Goal: Task Accomplishment & Management: Use online tool/utility

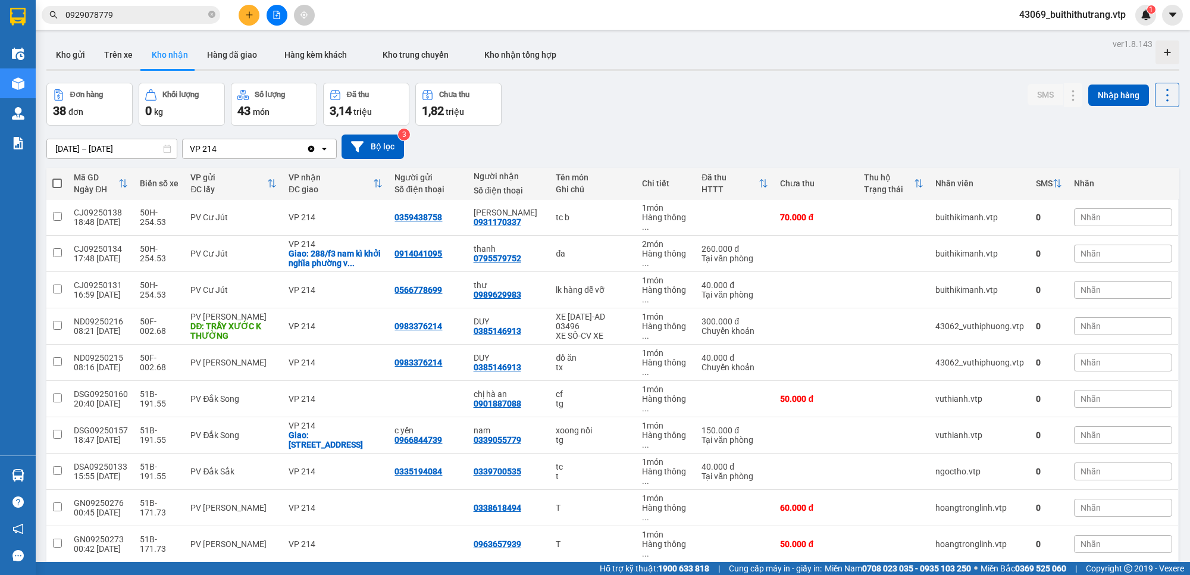
scroll to position [669, 0]
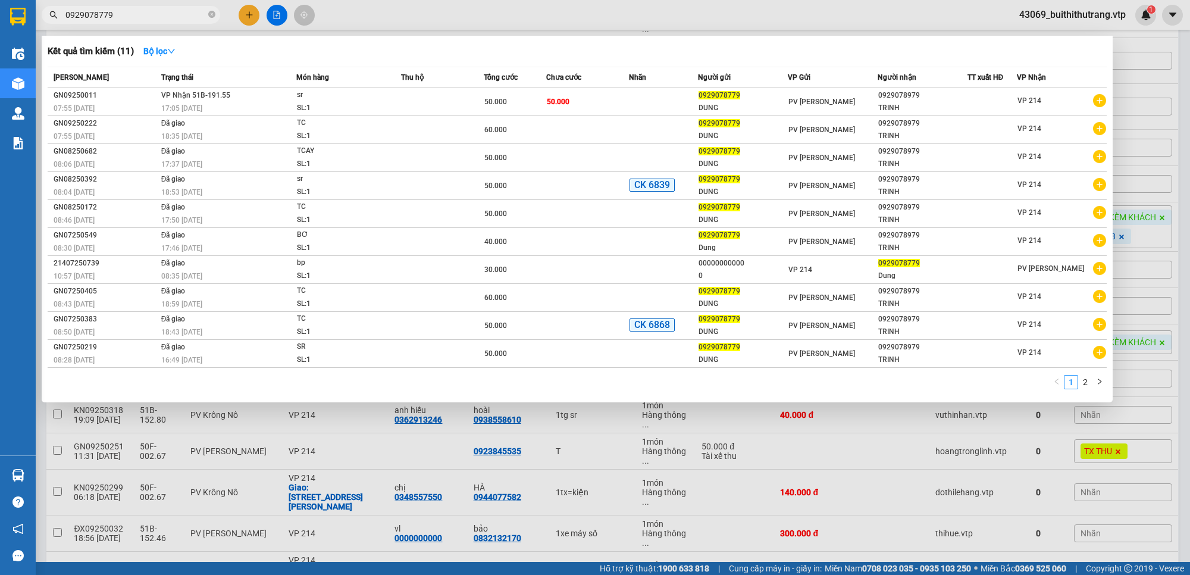
drag, startPoint x: 114, startPoint y: 16, endPoint x: 37, endPoint y: 23, distance: 77.6
click at [37, 23] on div "0929078779" at bounding box center [116, 15] width 232 height 18
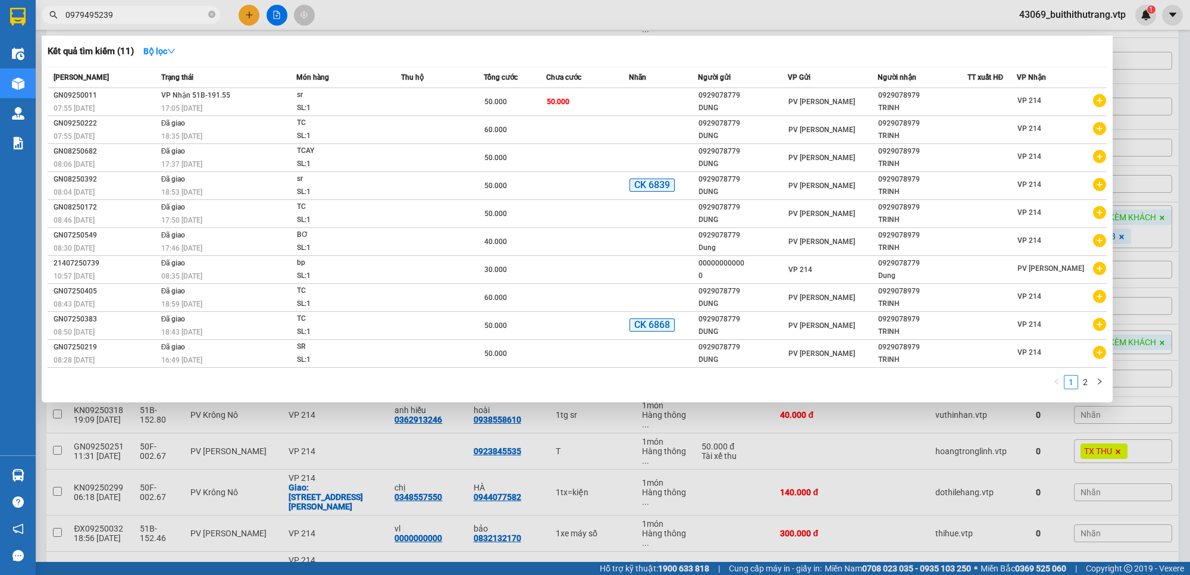
type input "0979495239"
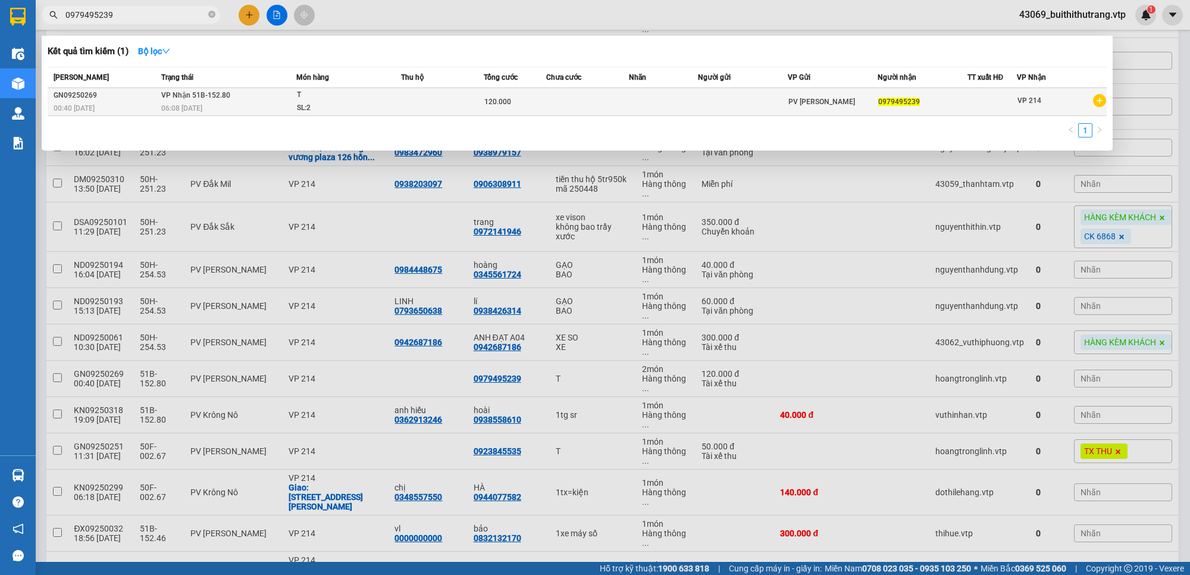
click at [250, 97] on td "[PERSON_NAME] 51B-152.80 06:08 [DATE]" at bounding box center [227, 102] width 138 height 28
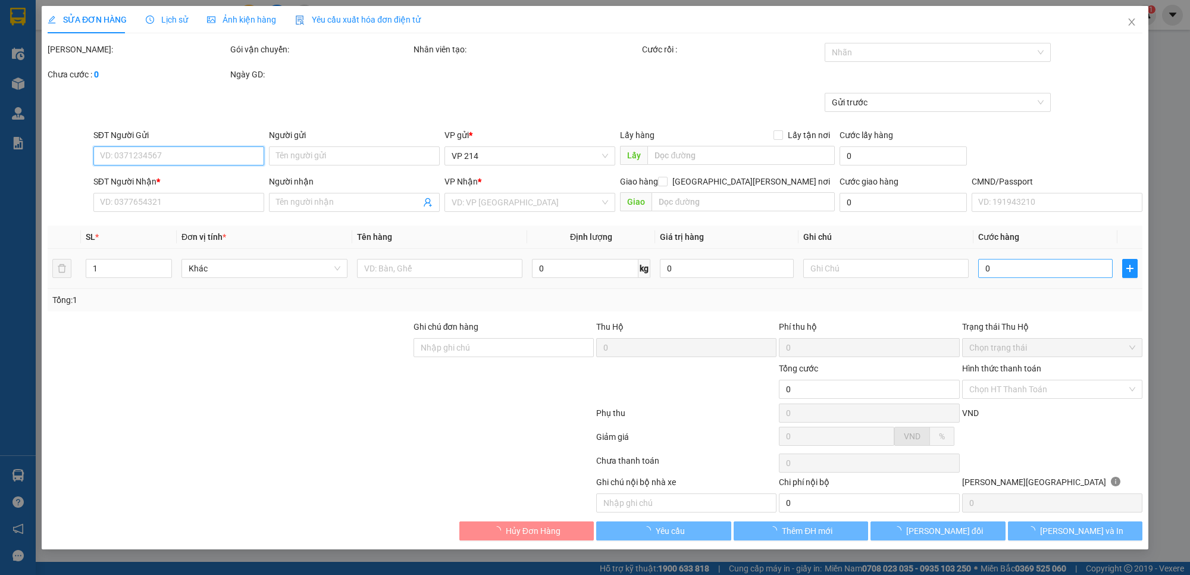
type input "0979495239"
type input "120.000"
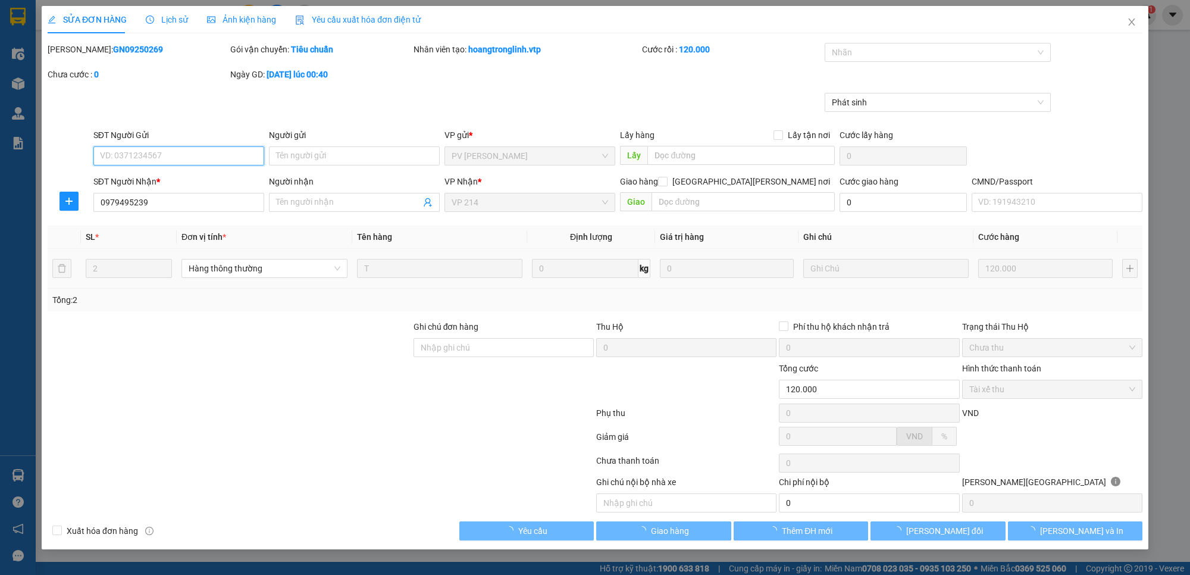
type input "24.000"
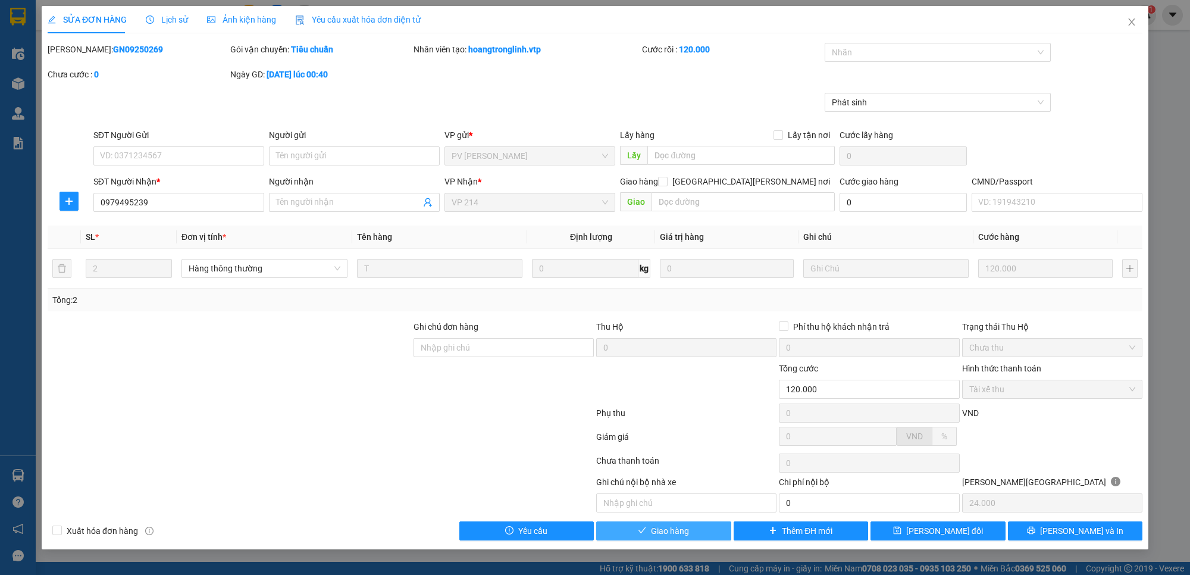
click at [697, 538] on button "Giao hàng" at bounding box center [663, 530] width 135 height 19
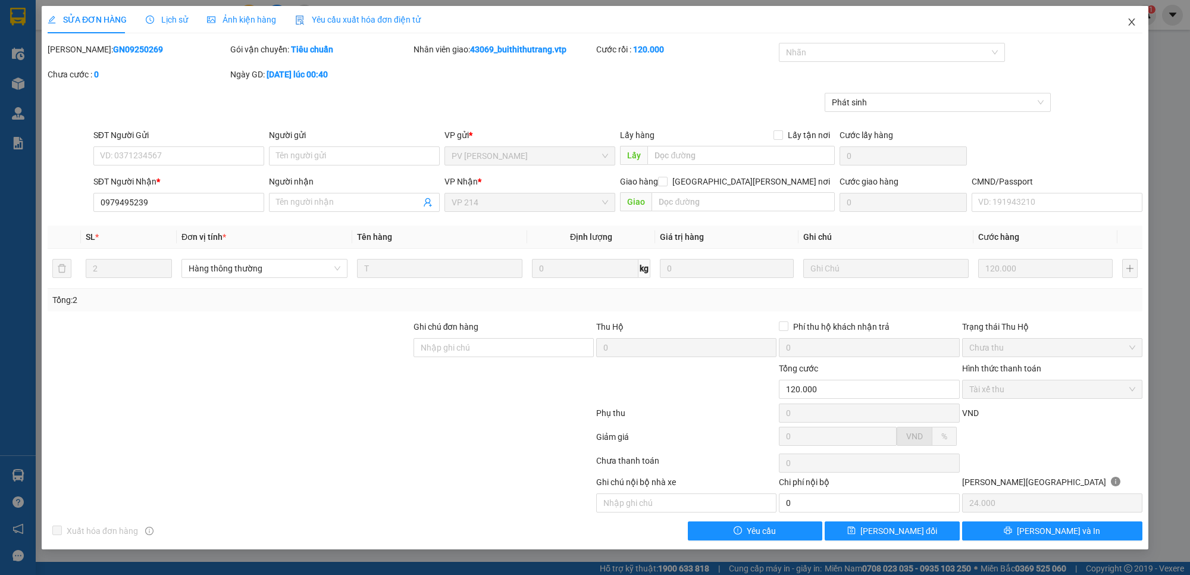
click at [1133, 21] on icon "close" at bounding box center [1132, 22] width 10 height 10
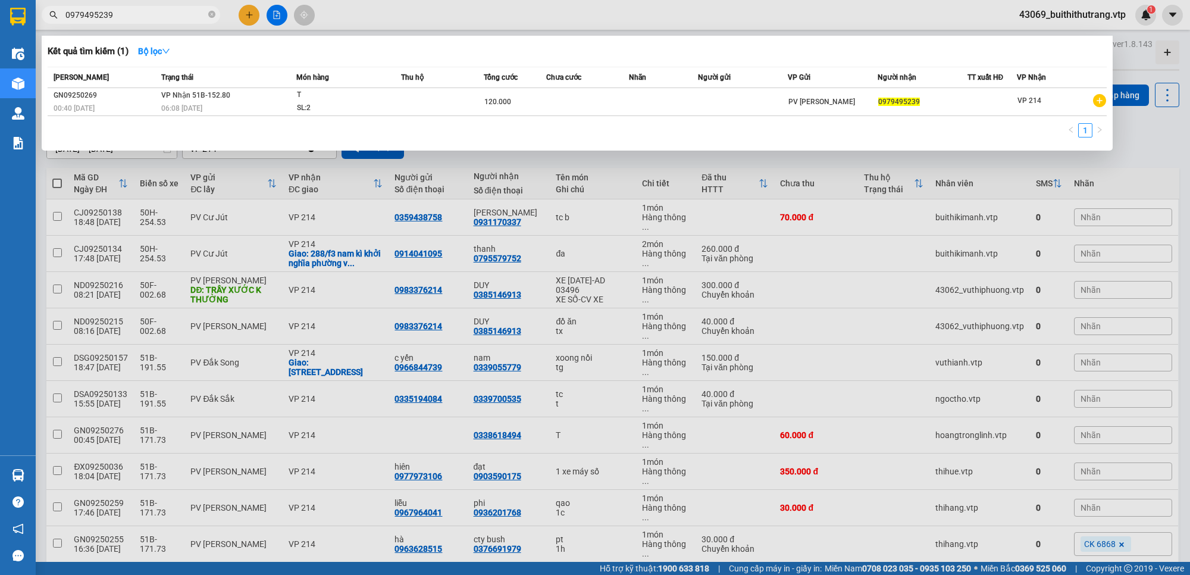
click at [119, 15] on input "0979495239" at bounding box center [135, 14] width 140 height 13
drag, startPoint x: 114, startPoint y: 15, endPoint x: 40, endPoint y: 9, distance: 74.0
click at [52, 16] on div "0979495239" at bounding box center [116, 15] width 232 height 18
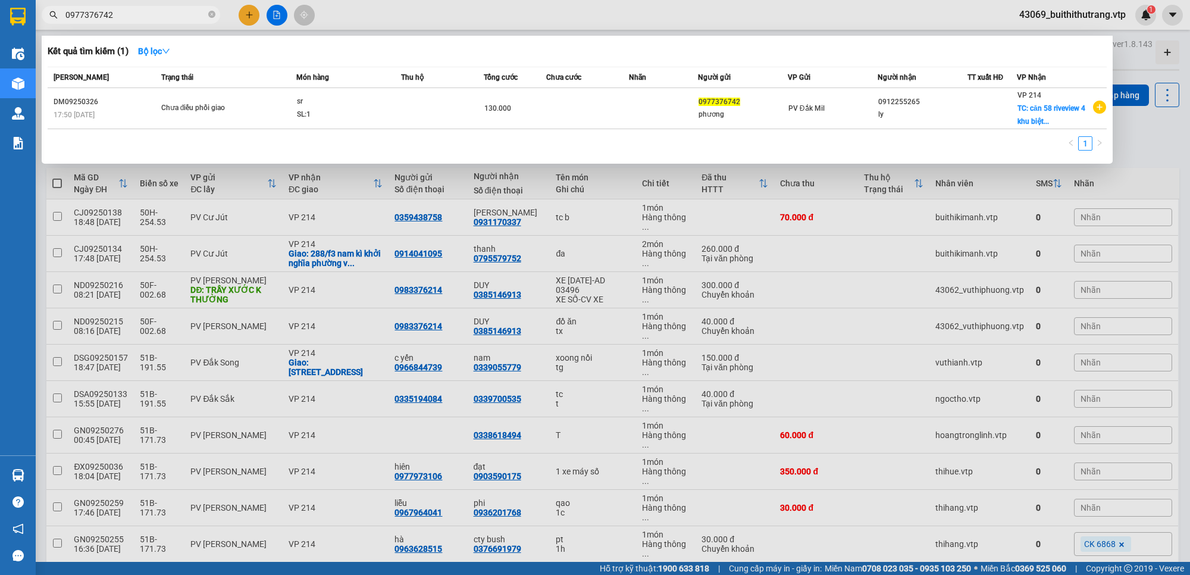
drag, startPoint x: 123, startPoint y: 18, endPoint x: 55, endPoint y: 25, distance: 67.6
click at [55, 25] on div "Kết quả [PERSON_NAME] ( 1 ) Bộ lọc Mã ĐH Trạng thái Món hàng Thu hộ Tổng [PERSO…" at bounding box center [116, 15] width 232 height 21
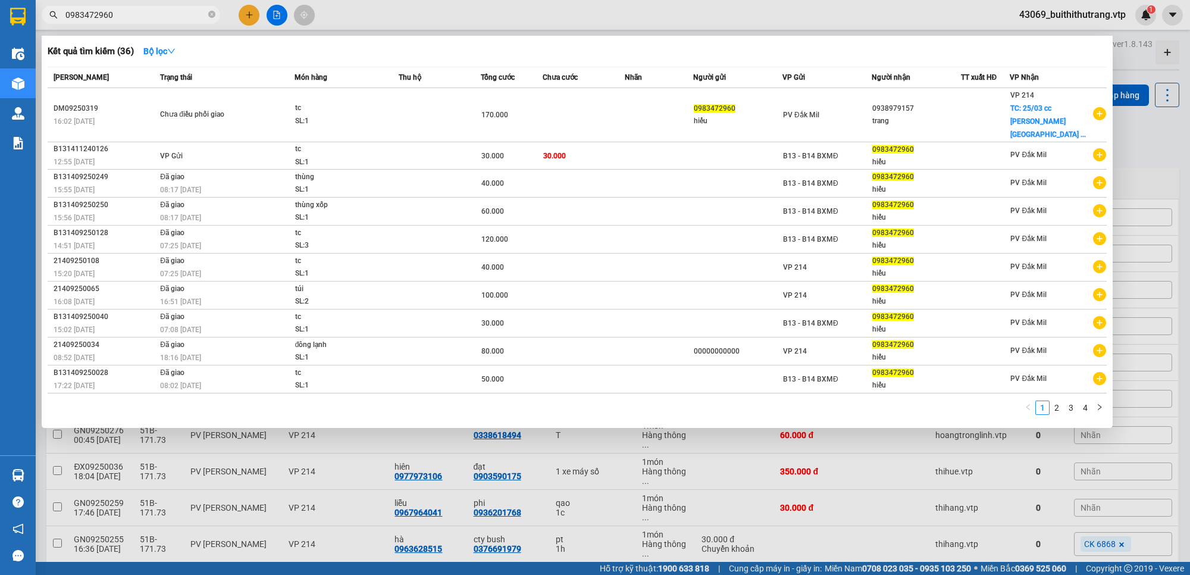
drag, startPoint x: 125, startPoint y: 12, endPoint x: 55, endPoint y: 15, distance: 69.7
click at [55, 15] on div "0983472960" at bounding box center [116, 15] width 232 height 18
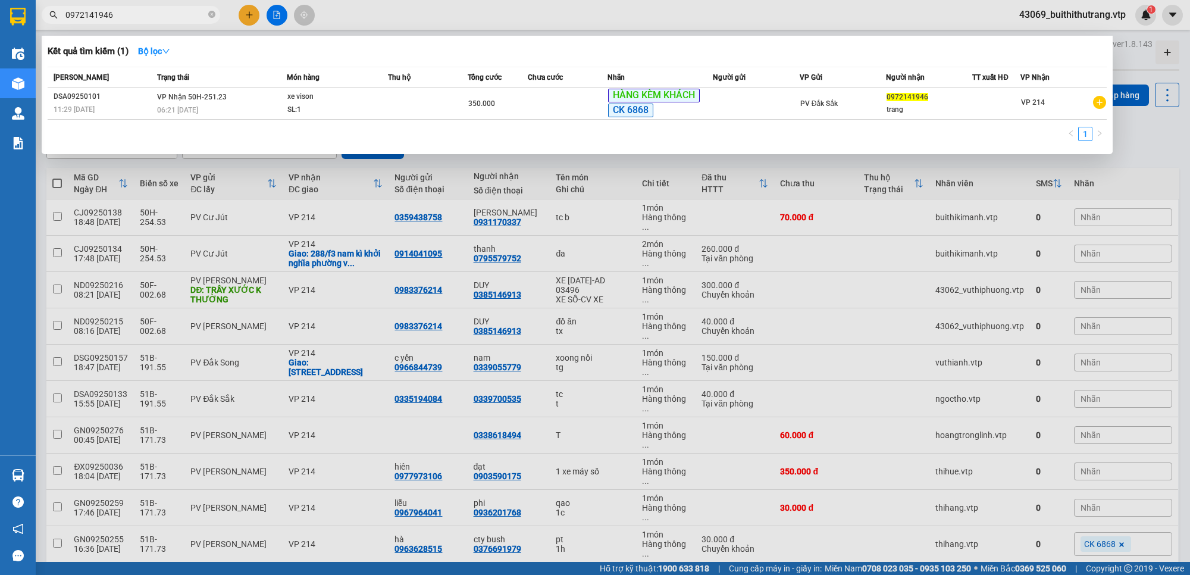
drag, startPoint x: 126, startPoint y: 15, endPoint x: 52, endPoint y: 14, distance: 73.8
click at [52, 14] on div "0972141946" at bounding box center [116, 15] width 232 height 18
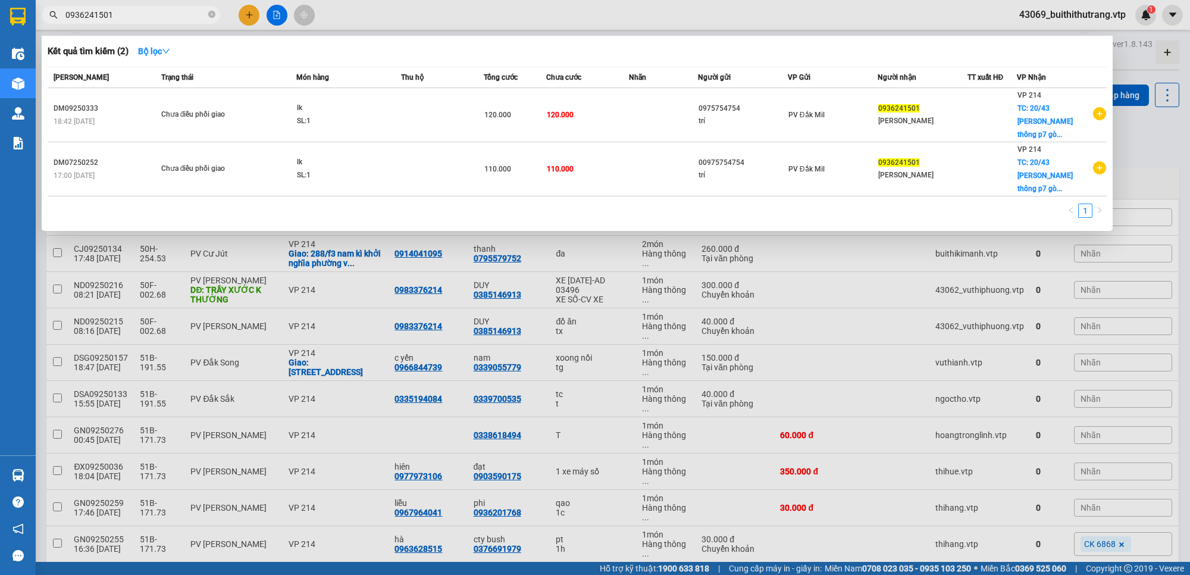
drag, startPoint x: 117, startPoint y: 17, endPoint x: 60, endPoint y: 18, distance: 57.1
click at [60, 18] on span "0936241501" at bounding box center [131, 15] width 178 height 18
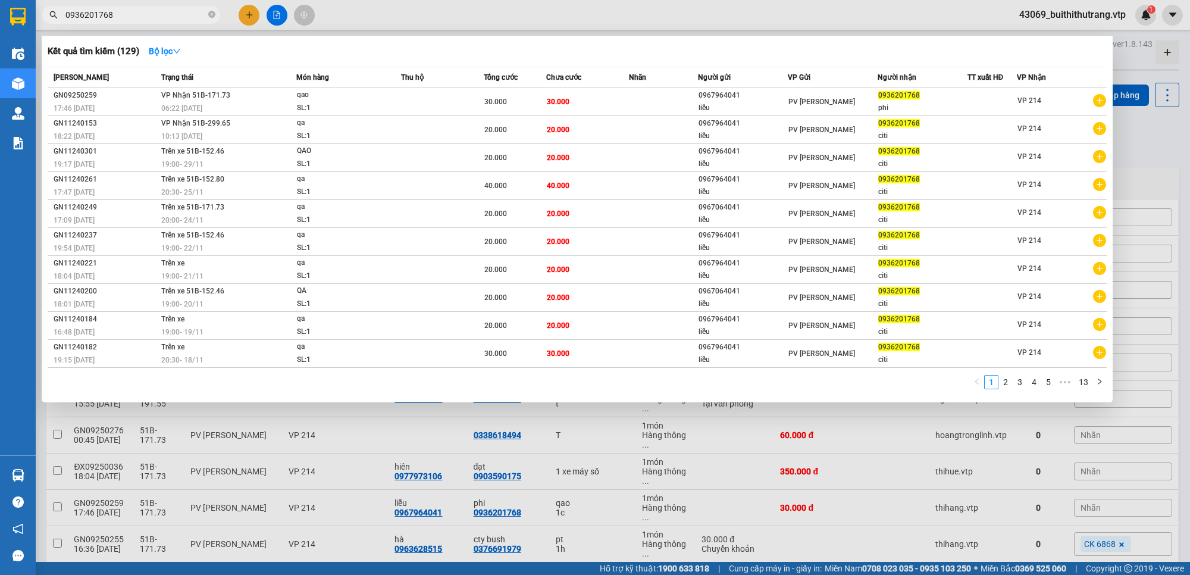
drag, startPoint x: 117, startPoint y: 13, endPoint x: 48, endPoint y: 18, distance: 69.2
click at [48, 18] on span "0936201768" at bounding box center [131, 15] width 178 height 18
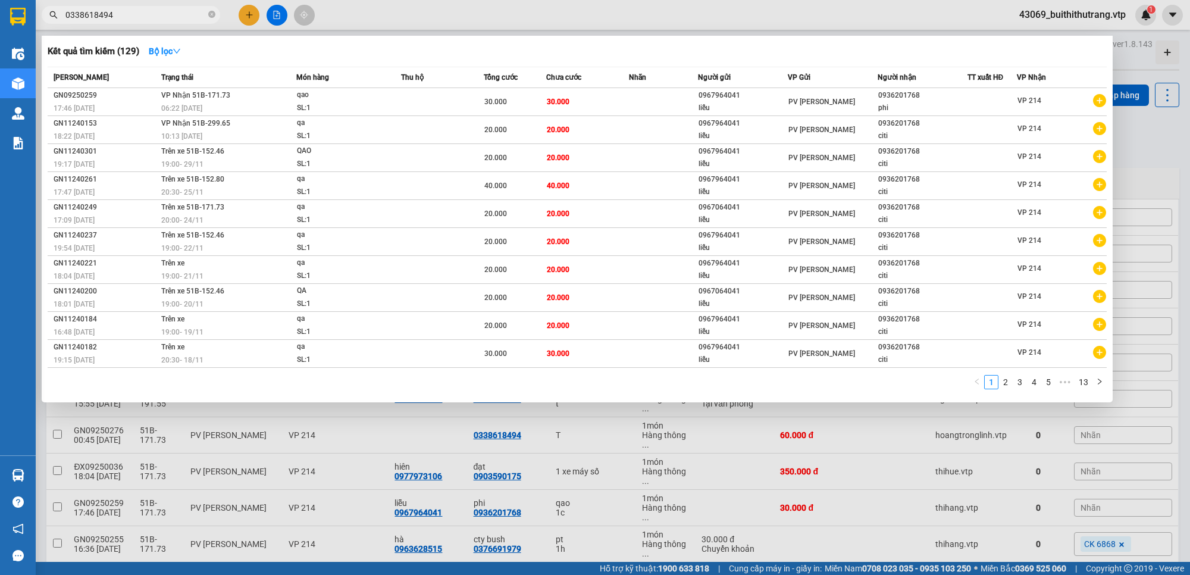
type input "0338618494"
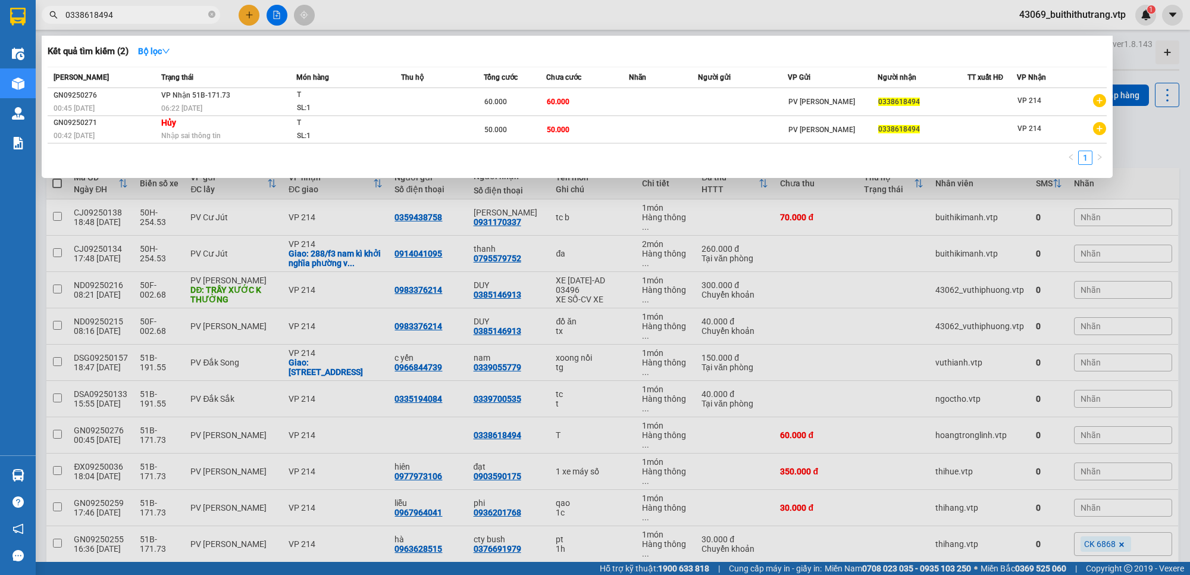
click at [870, 311] on div at bounding box center [595, 287] width 1190 height 575
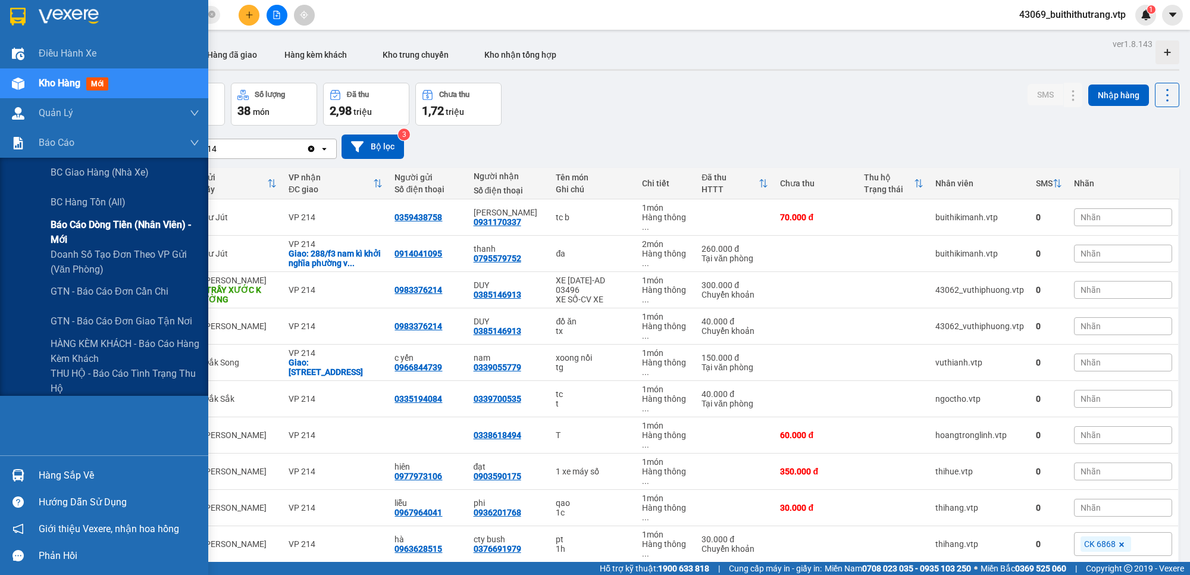
click at [156, 229] on span "Báo cáo dòng tiền (nhân viên) - mới" at bounding box center [125, 232] width 149 height 30
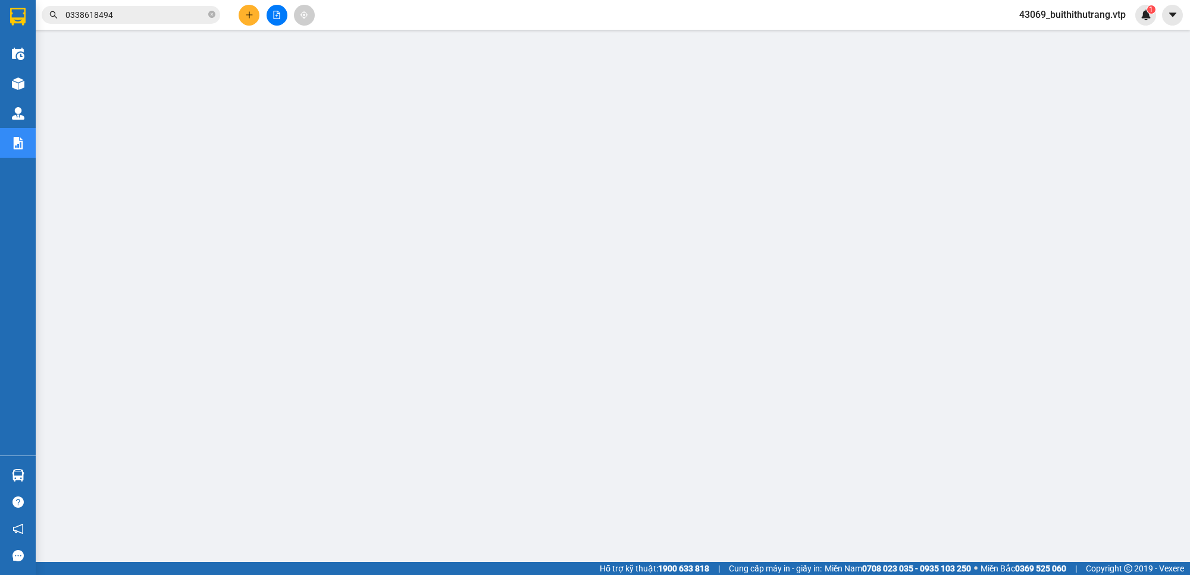
click at [1073, 15] on span "43069_buithithutrang.vtp" at bounding box center [1073, 14] width 126 height 15
click at [1070, 36] on span "Đăng xuất" at bounding box center [1077, 36] width 102 height 13
